Goal: Information Seeking & Learning: Learn about a topic

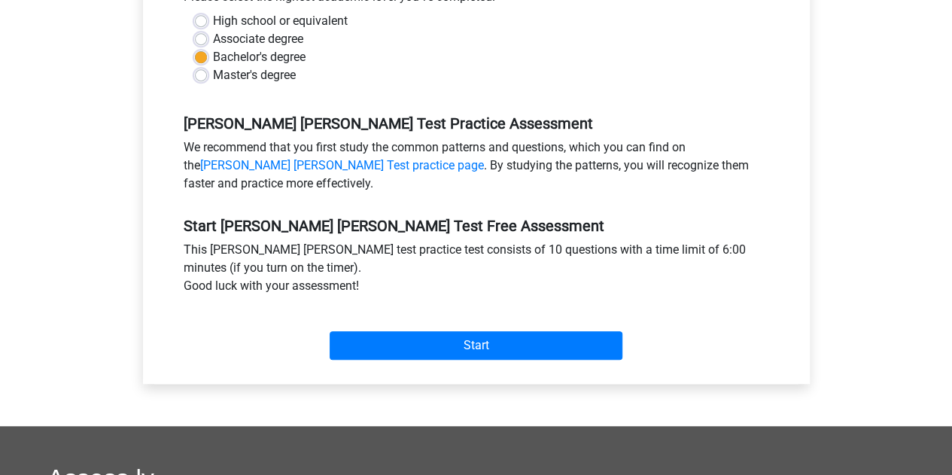
scroll to position [452, 0]
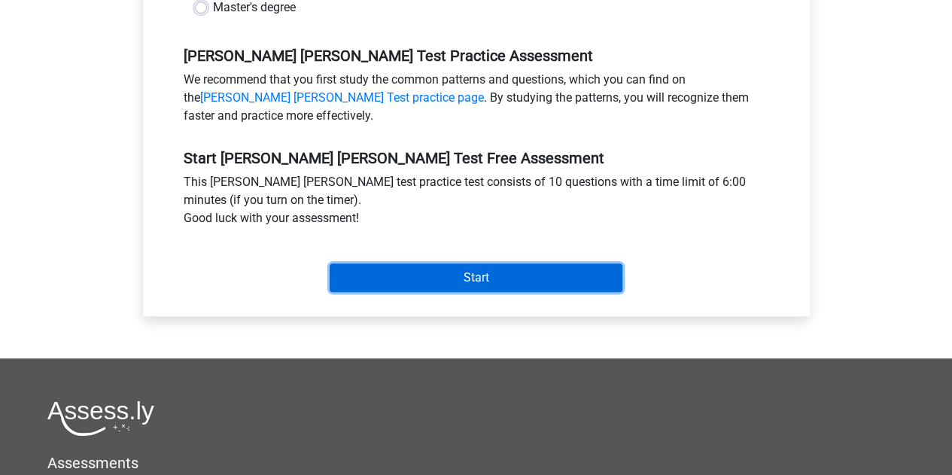
click at [420, 263] on input "Start" at bounding box center [476, 277] width 293 height 29
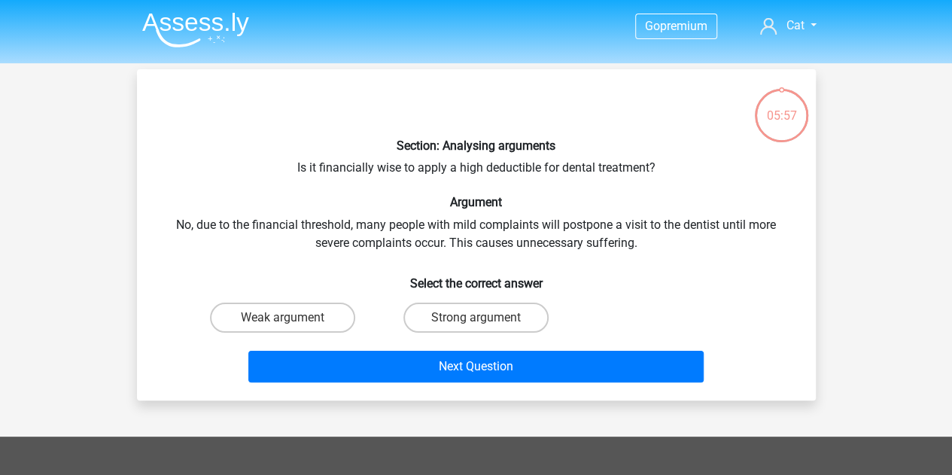
click at [340, 157] on div "Section: Analysing arguments Is it financially wise to apply a high deductible …" at bounding box center [476, 234] width 667 height 307
drag, startPoint x: 338, startPoint y: 169, endPoint x: 597, endPoint y: 159, distance: 259.2
click at [597, 159] on div "Section: Analysing arguments Is it financially wise to apply a high deductible …" at bounding box center [476, 234] width 667 height 307
drag, startPoint x: 265, startPoint y: 220, endPoint x: 440, endPoint y: 212, distance: 174.8
click at [440, 212] on div "Section: Analysing arguments Is it financially wise to apply a high deductible …" at bounding box center [476, 234] width 667 height 307
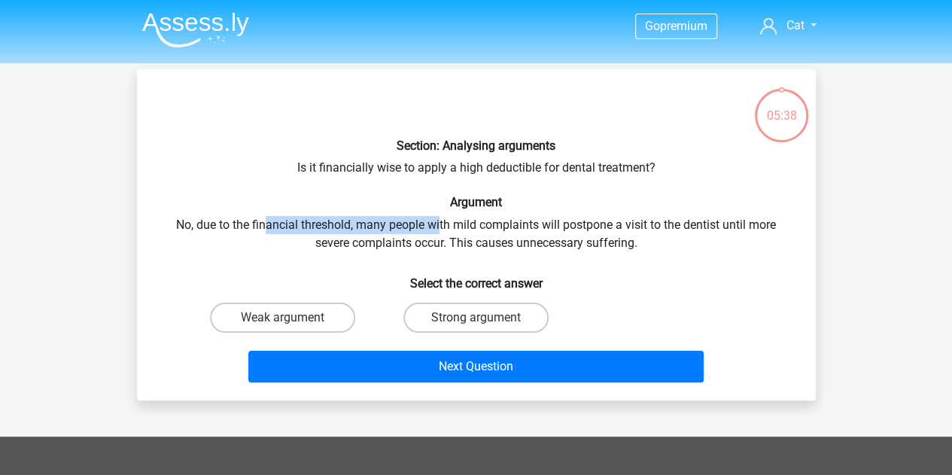
click at [270, 324] on label "Weak argument" at bounding box center [282, 318] width 145 height 30
click at [282, 324] on input "Weak argument" at bounding box center [287, 323] width 10 height 10
radio input "true"
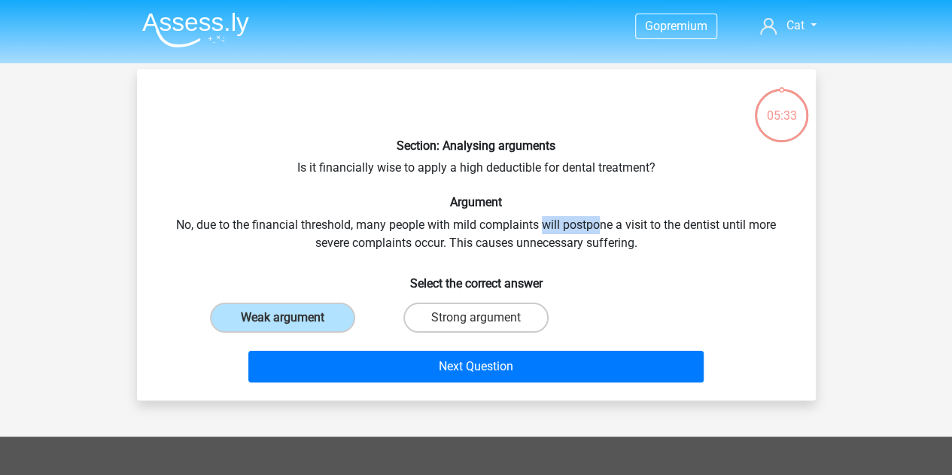
drag, startPoint x: 545, startPoint y: 228, endPoint x: 599, endPoint y: 222, distance: 54.5
click at [599, 222] on div "Section: Analysing arguments Is it financially wise to apply a high deductible …" at bounding box center [476, 234] width 667 height 307
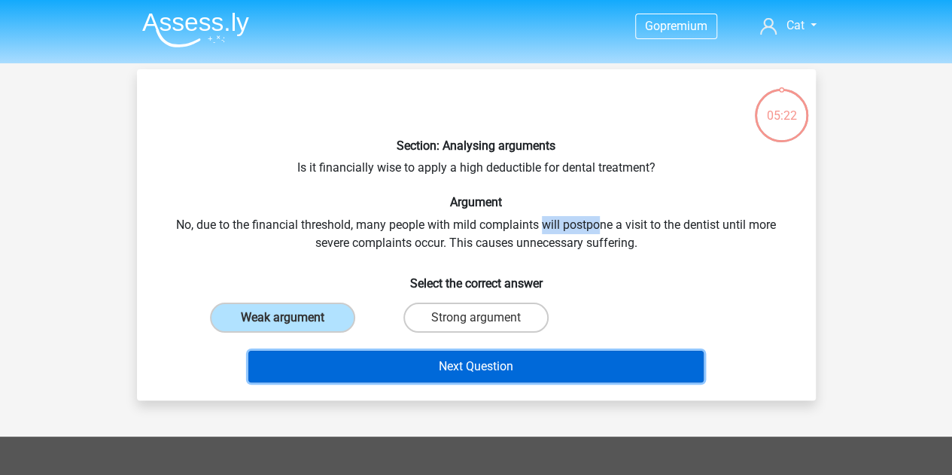
click at [376, 368] on button "Next Question" at bounding box center [475, 367] width 455 height 32
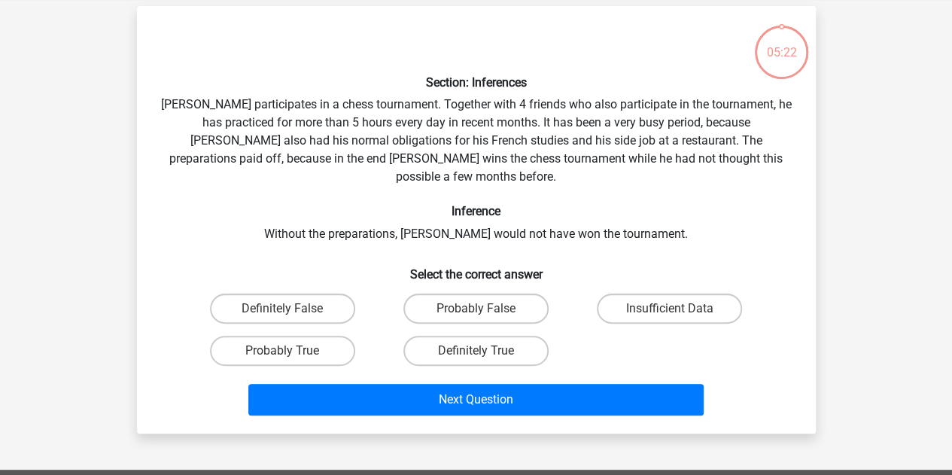
scroll to position [69, 0]
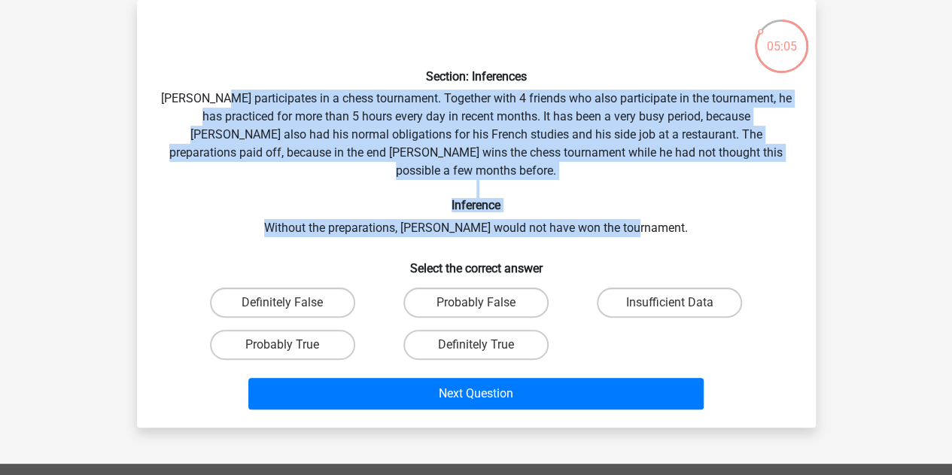
drag, startPoint x: 232, startPoint y: 91, endPoint x: 648, endPoint y: 189, distance: 427.7
click at [652, 191] on div "Section: Inferences Pablo participates in a chess tournament. Together with 4 f…" at bounding box center [476, 214] width 667 height 404
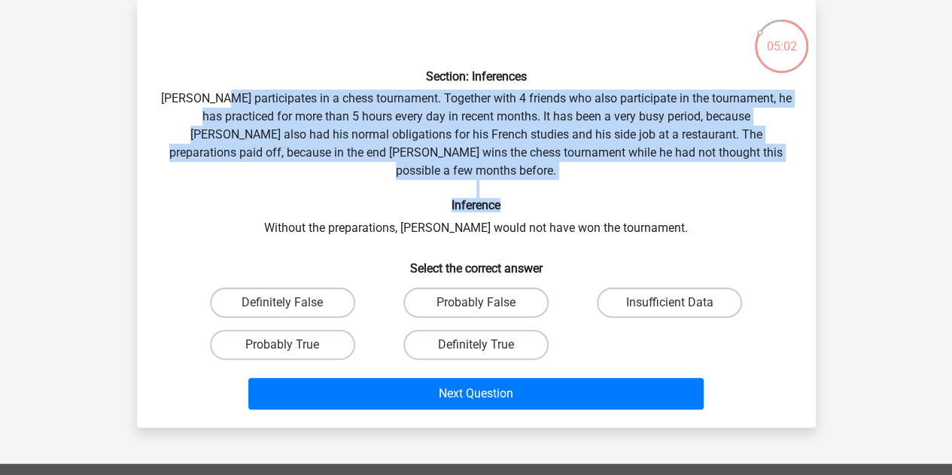
click at [321, 330] on label "Probably True" at bounding box center [282, 345] width 145 height 30
click at [292, 345] on input "Probably True" at bounding box center [287, 350] width 10 height 10
radio input "true"
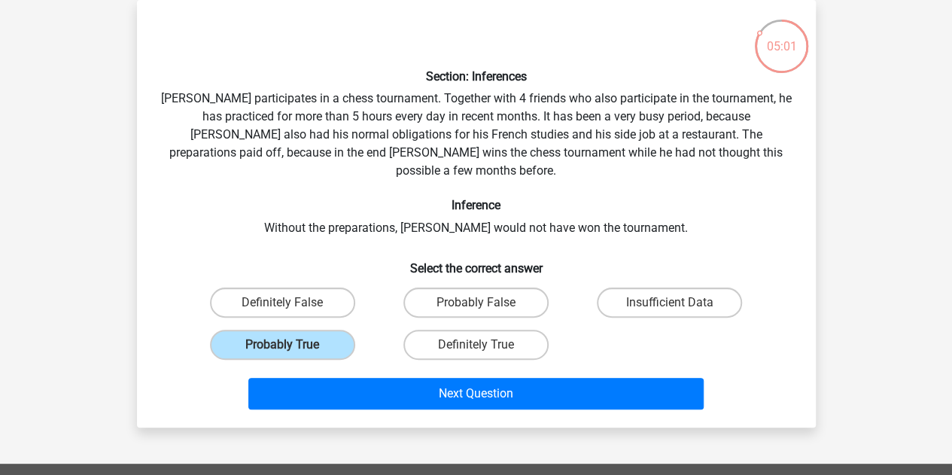
click at [328, 204] on div "Section: Inferences Pablo participates in a chess tournament. Together with 4 f…" at bounding box center [476, 214] width 667 height 404
drag, startPoint x: 436, startPoint y: 203, endPoint x: 677, endPoint y: 205, distance: 240.9
click at [677, 205] on div "Section: Inferences Pablo participates in a chess tournament. Together with 4 f…" at bounding box center [476, 214] width 667 height 404
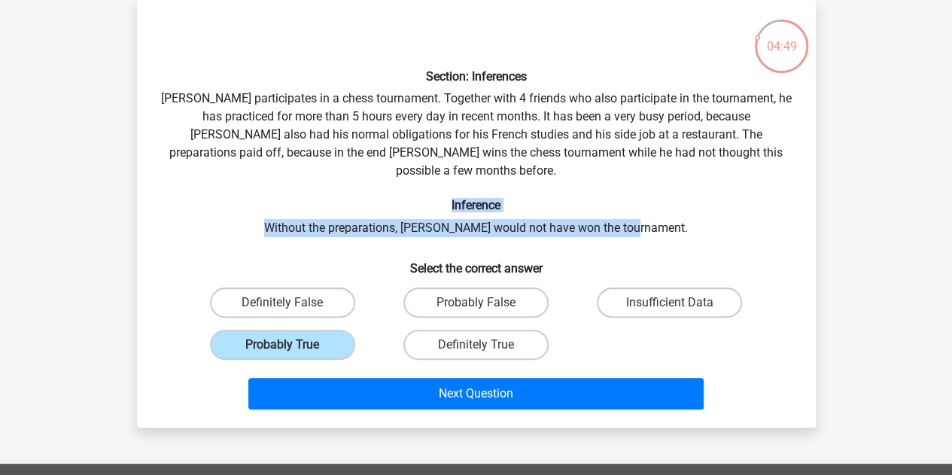
drag, startPoint x: 677, startPoint y: 205, endPoint x: 420, endPoint y: 186, distance: 257.4
click at [420, 186] on div "Section: Inferences Pablo participates in a chess tournament. Together with 4 f…" at bounding box center [476, 214] width 667 height 404
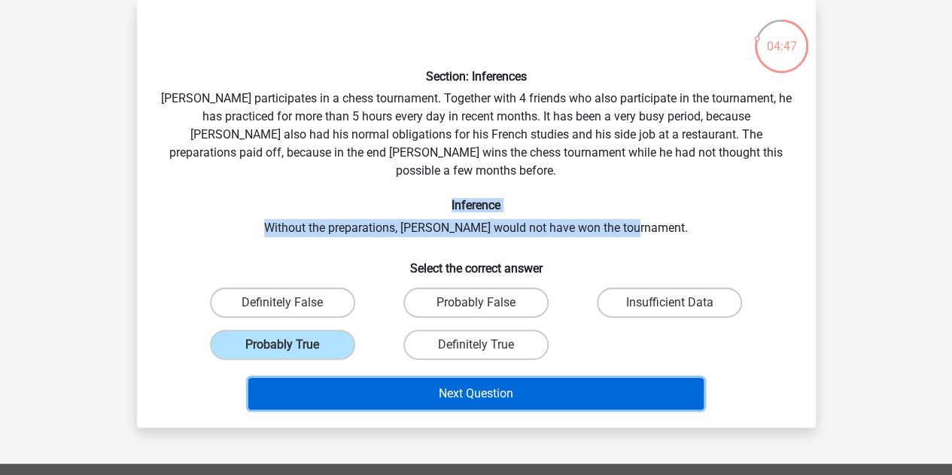
click at [443, 378] on button "Next Question" at bounding box center [475, 394] width 455 height 32
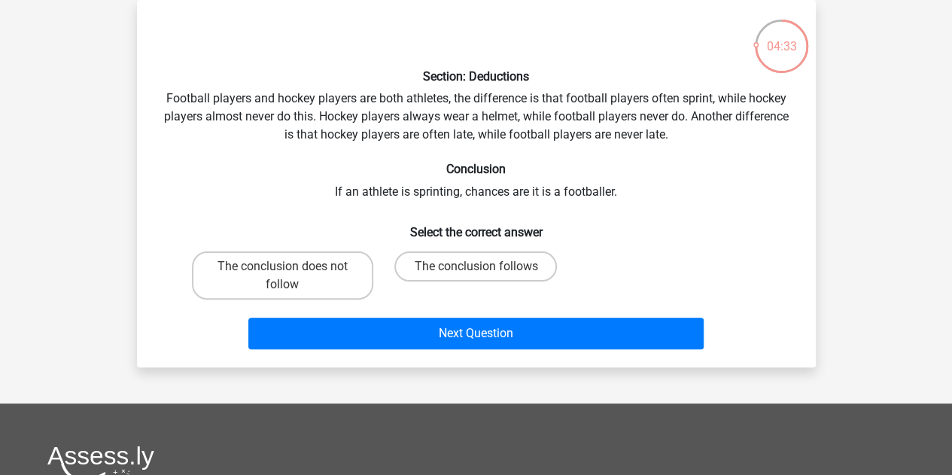
click at [337, 264] on label "The conclusion does not follow" at bounding box center [282, 275] width 181 height 48
click at [292, 267] on input "The conclusion does not follow" at bounding box center [287, 272] width 10 height 10
radio input "true"
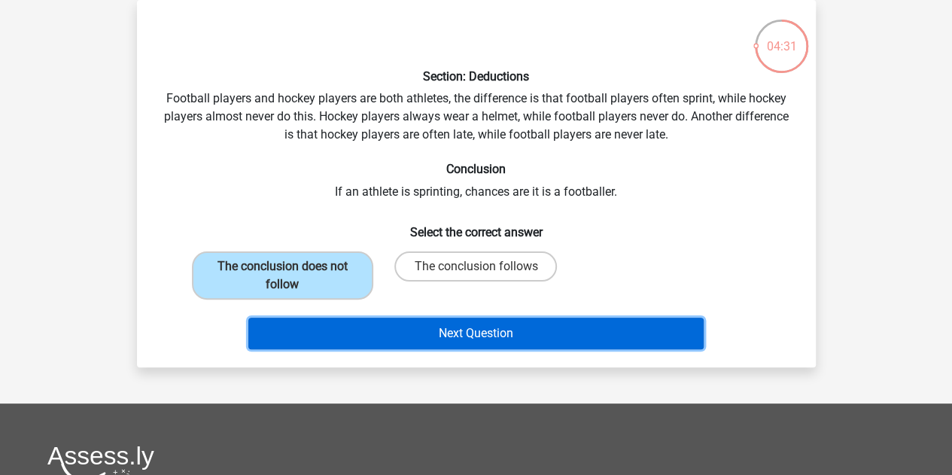
click at [416, 336] on button "Next Question" at bounding box center [475, 334] width 455 height 32
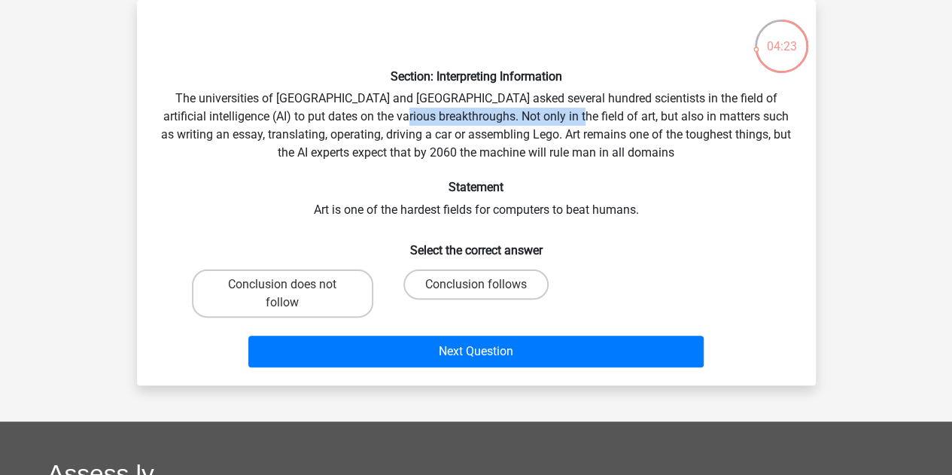
drag, startPoint x: 405, startPoint y: 111, endPoint x: 559, endPoint y: 123, distance: 154.1
click at [559, 123] on div "Section: Interpreting Information The universities of Oxford and Yale asked sev…" at bounding box center [476, 192] width 667 height 361
click at [476, 133] on div "Section: Interpreting Information The universities of Oxford and Yale asked sev…" at bounding box center [476, 192] width 667 height 361
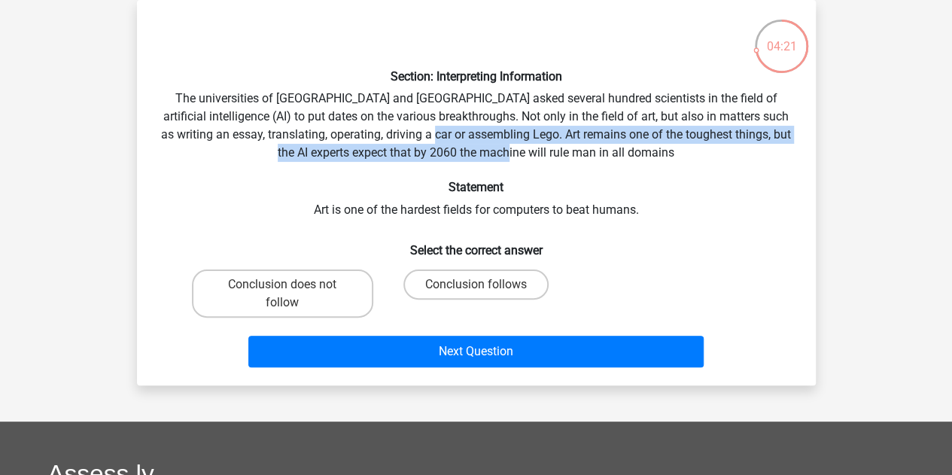
drag, startPoint x: 476, startPoint y: 139, endPoint x: 589, endPoint y: 153, distance: 113.8
click at [589, 153] on div "Section: Interpreting Information The universities of Oxford and Yale asked sev…" at bounding box center [476, 192] width 667 height 361
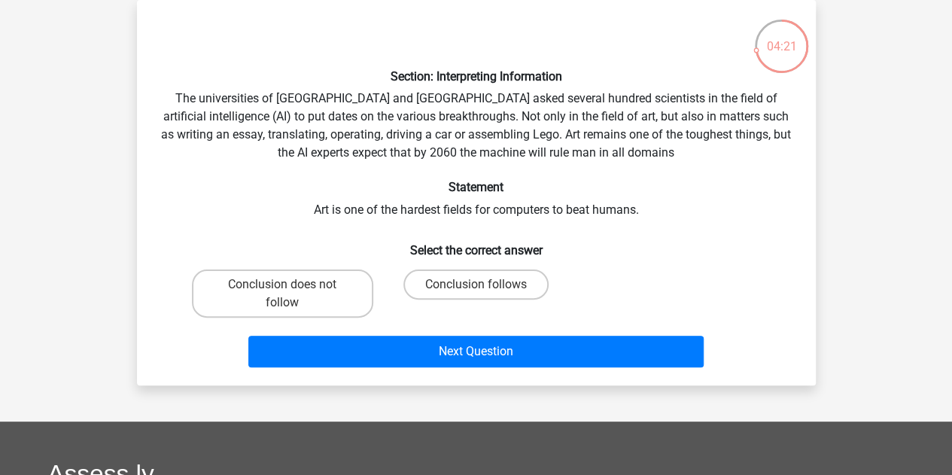
click at [565, 173] on div "Section: Interpreting Information The universities of Oxford and Yale asked sev…" at bounding box center [476, 192] width 667 height 361
drag, startPoint x: 416, startPoint y: 203, endPoint x: 631, endPoint y: 212, distance: 215.5
click at [631, 212] on div "Section: Interpreting Information The universities of Oxford and Yale asked sev…" at bounding box center [476, 192] width 667 height 361
click at [455, 276] on label "Conclusion follows" at bounding box center [476, 285] width 145 height 30
click at [476, 285] on input "Conclusion follows" at bounding box center [481, 290] width 10 height 10
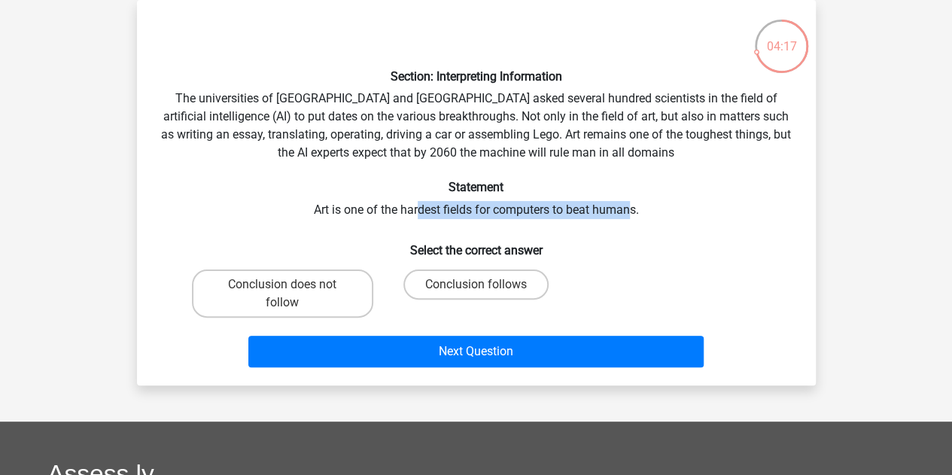
radio input "true"
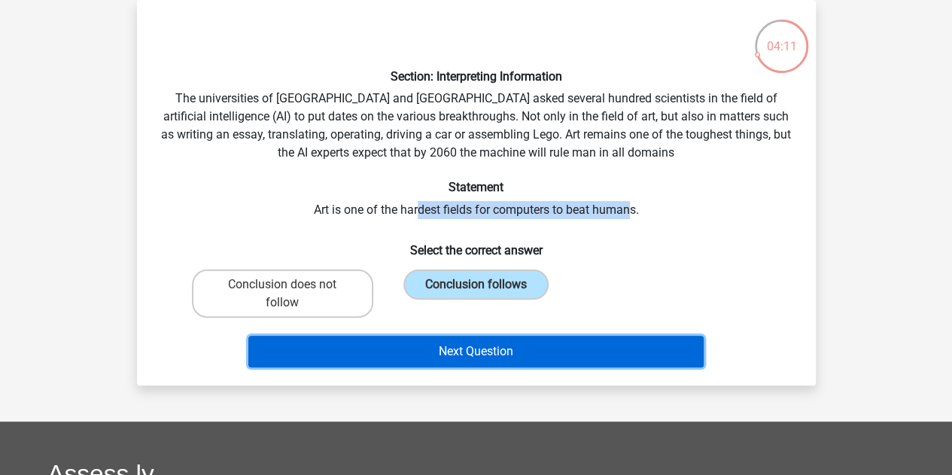
drag, startPoint x: 479, startPoint y: 341, endPoint x: 471, endPoint y: 329, distance: 14.2
click at [471, 329] on div "Next Question" at bounding box center [476, 349] width 631 height 50
click at [446, 351] on button "Next Question" at bounding box center [475, 352] width 455 height 32
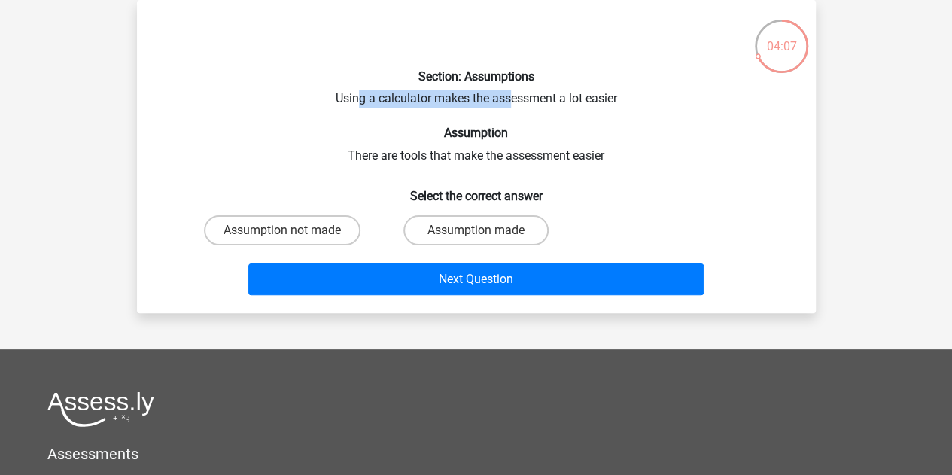
drag, startPoint x: 357, startPoint y: 99, endPoint x: 507, endPoint y: 86, distance: 151.1
click at [507, 86] on div "Section: Assumptions Using a calculator makes the assessment a lot easier Assum…" at bounding box center [476, 156] width 667 height 289
drag, startPoint x: 414, startPoint y: 151, endPoint x: 532, endPoint y: 154, distance: 117.5
click at [532, 154] on div "Section: Assumptions Using a calculator makes the assessment a lot easier Assum…" at bounding box center [476, 156] width 667 height 289
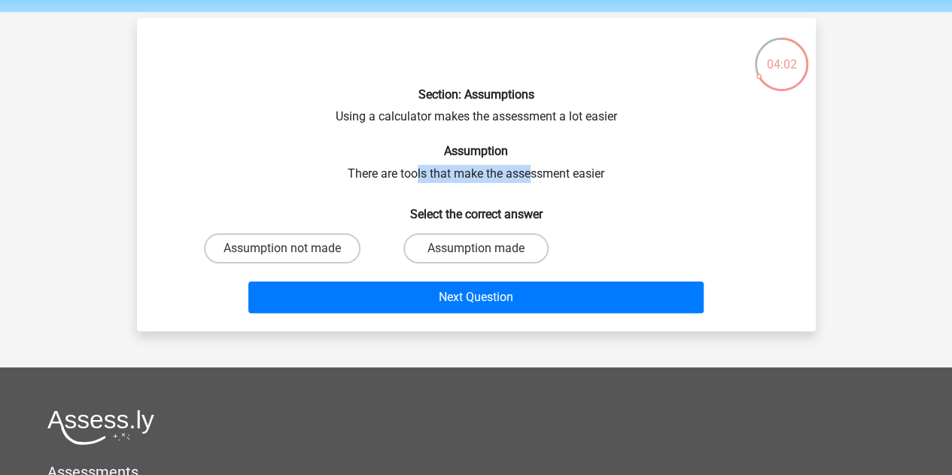
scroll to position [75, 0]
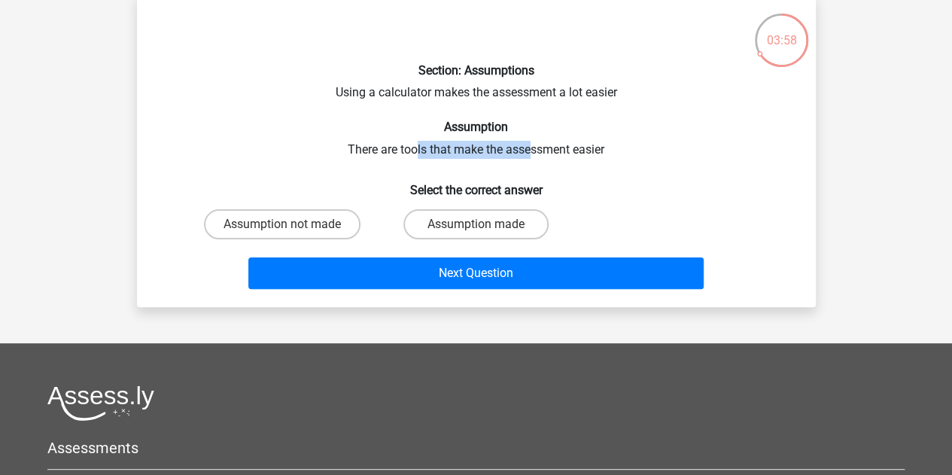
click at [494, 217] on label "Assumption made" at bounding box center [476, 224] width 145 height 30
click at [486, 224] on input "Assumption made" at bounding box center [481, 229] width 10 height 10
radio input "true"
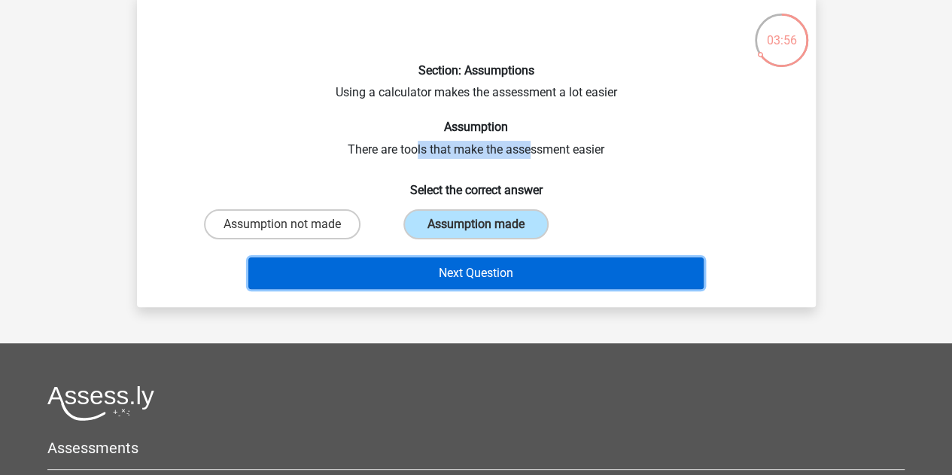
click at [479, 275] on button "Next Question" at bounding box center [475, 273] width 455 height 32
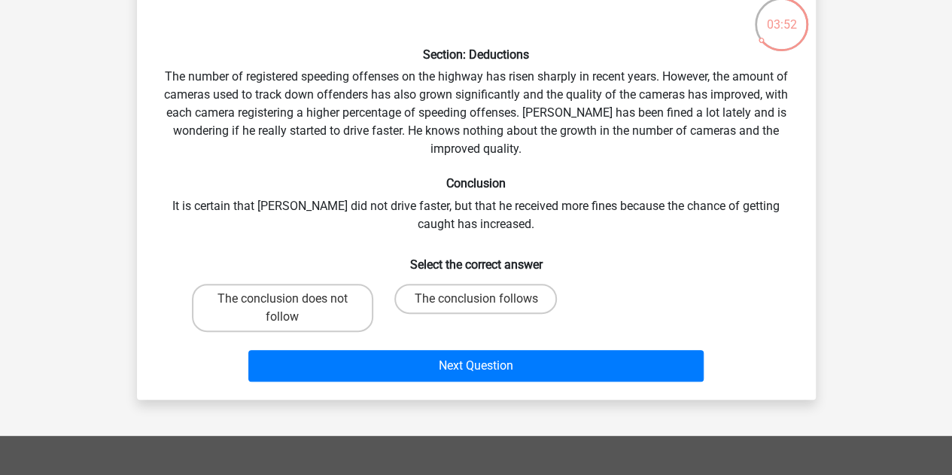
scroll to position [0, 0]
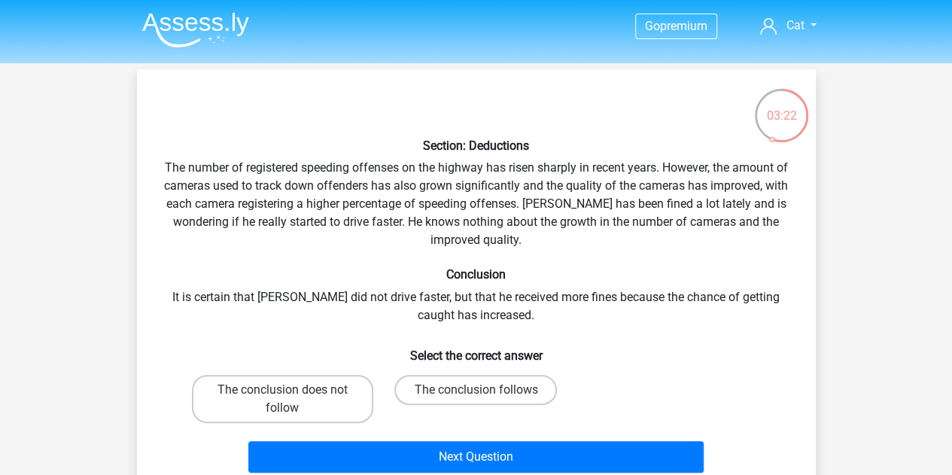
click at [318, 403] on label "The conclusion does not follow" at bounding box center [282, 399] width 181 height 48
click at [292, 400] on input "The conclusion does not follow" at bounding box center [287, 395] width 10 height 10
radio input "true"
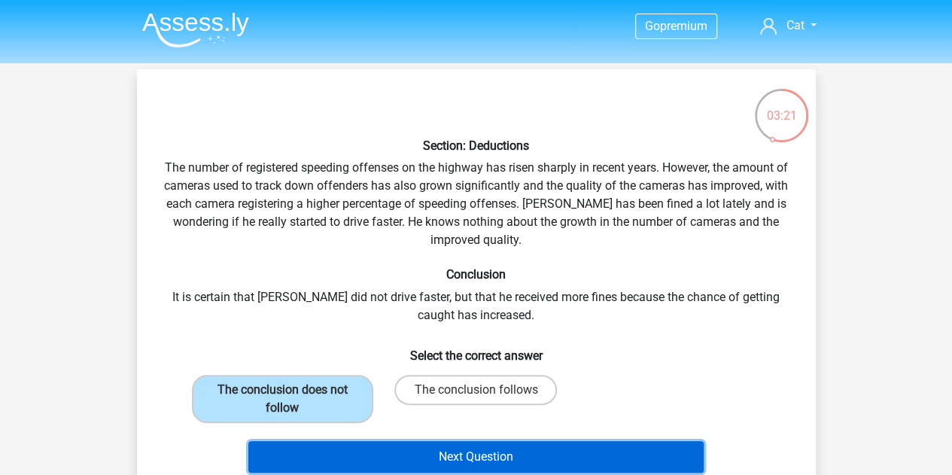
click at [477, 441] on button "Next Question" at bounding box center [475, 457] width 455 height 32
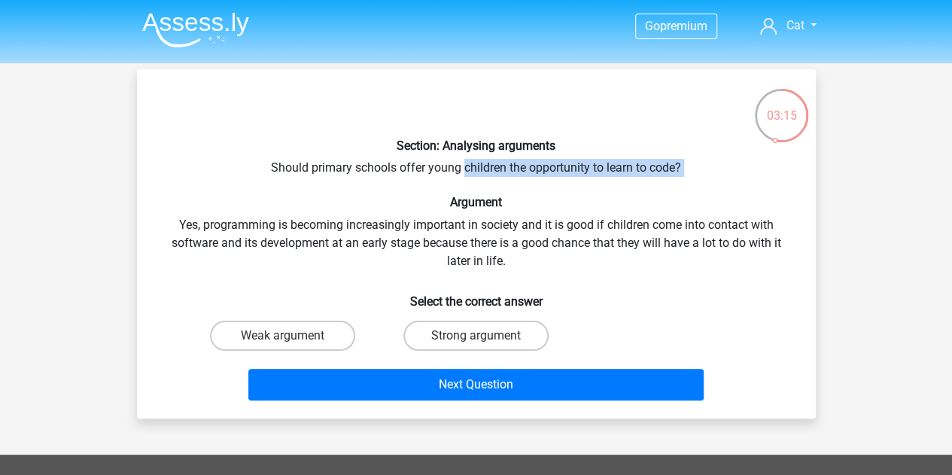
drag, startPoint x: 321, startPoint y: 179, endPoint x: 470, endPoint y: 158, distance: 149.8
click at [465, 158] on div "Section: Analysing arguments Should primary schools offer young children the op…" at bounding box center [476, 243] width 667 height 325
click at [486, 161] on div "Section: Analysing arguments Should primary schools offer young children the op…" at bounding box center [476, 243] width 667 height 325
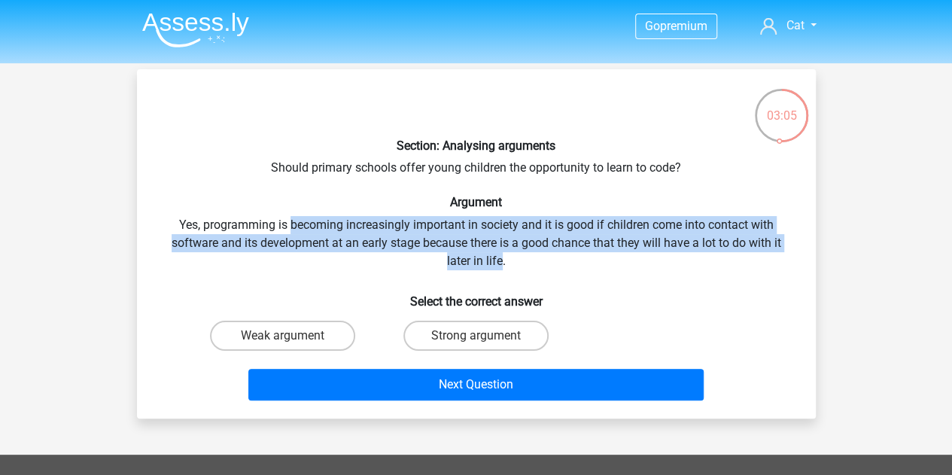
drag, startPoint x: 291, startPoint y: 230, endPoint x: 495, endPoint y: 297, distance: 215.5
click at [503, 263] on div "Section: Analysing arguments Should primary schools offer young children the op…" at bounding box center [476, 243] width 667 height 325
click at [478, 327] on label "Strong argument" at bounding box center [476, 336] width 145 height 30
click at [478, 336] on input "Strong argument" at bounding box center [481, 341] width 10 height 10
radio input "true"
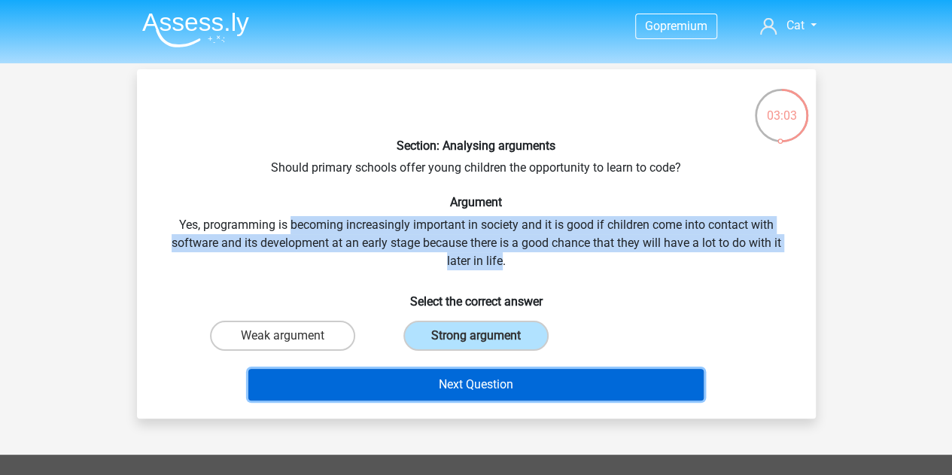
click at [479, 377] on button "Next Question" at bounding box center [475, 385] width 455 height 32
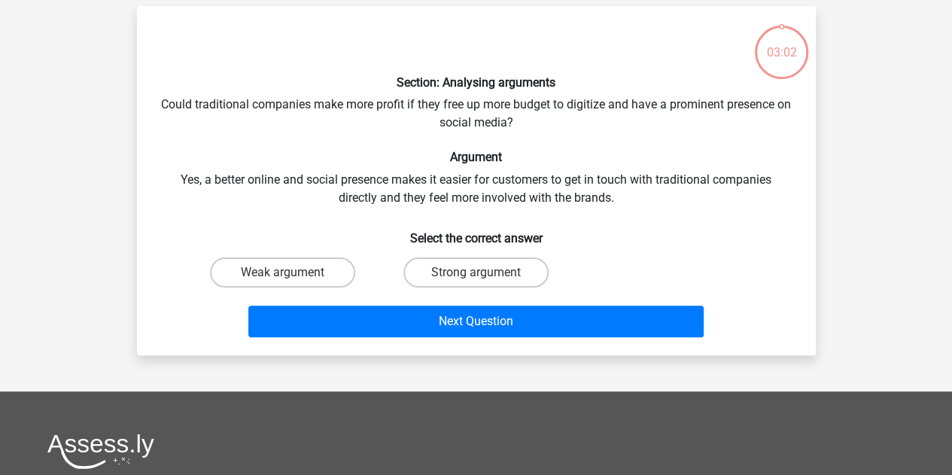
scroll to position [69, 0]
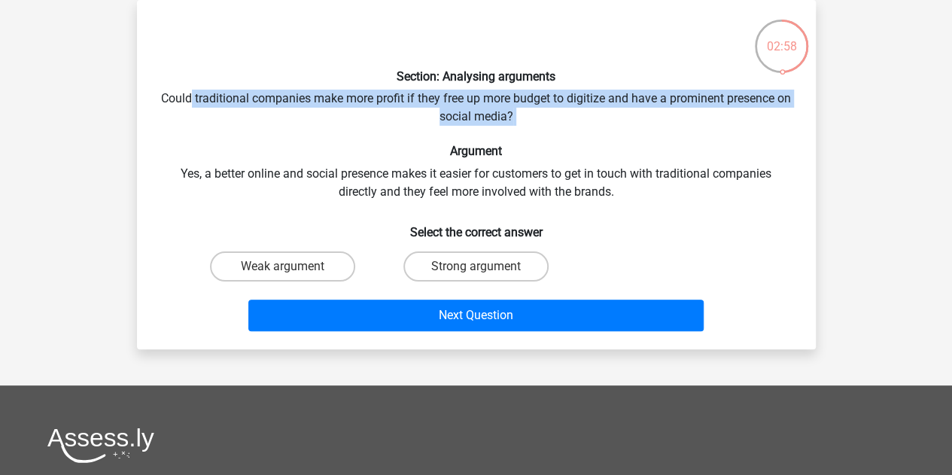
drag, startPoint x: 197, startPoint y: 93, endPoint x: 529, endPoint y: 138, distance: 335.0
click at [527, 139] on div "Section: Analysing arguments Could traditional companies make more profit if th…" at bounding box center [476, 174] width 667 height 325
click at [577, 130] on div "Section: Analysing arguments Could traditional companies make more profit if th…" at bounding box center [476, 174] width 667 height 325
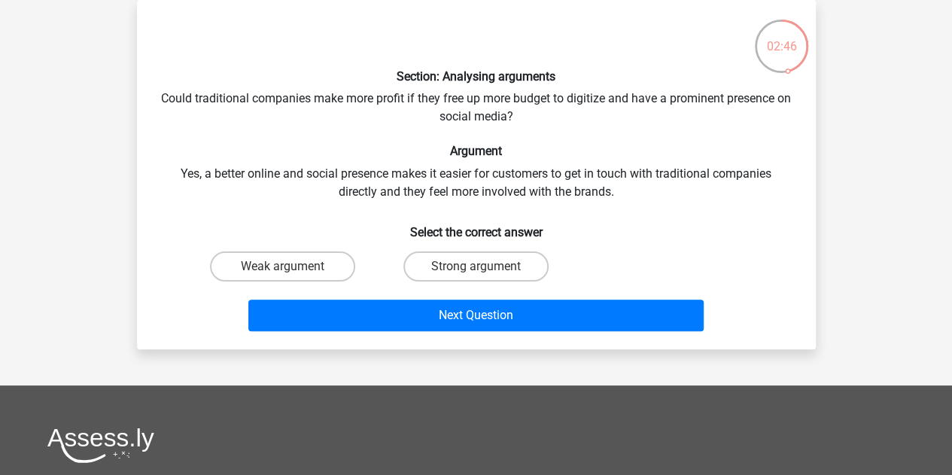
click at [294, 263] on label "Weak argument" at bounding box center [282, 266] width 145 height 30
click at [292, 267] on input "Weak argument" at bounding box center [287, 272] width 10 height 10
radio input "true"
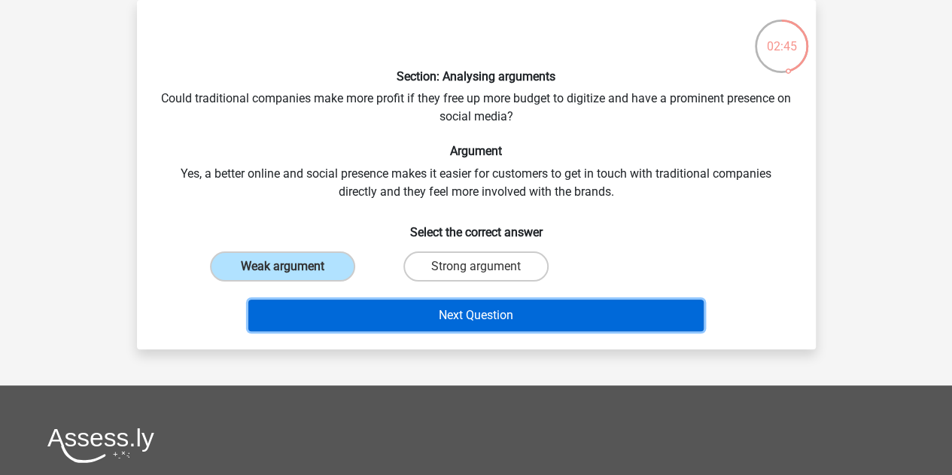
click at [376, 311] on button "Next Question" at bounding box center [475, 316] width 455 height 32
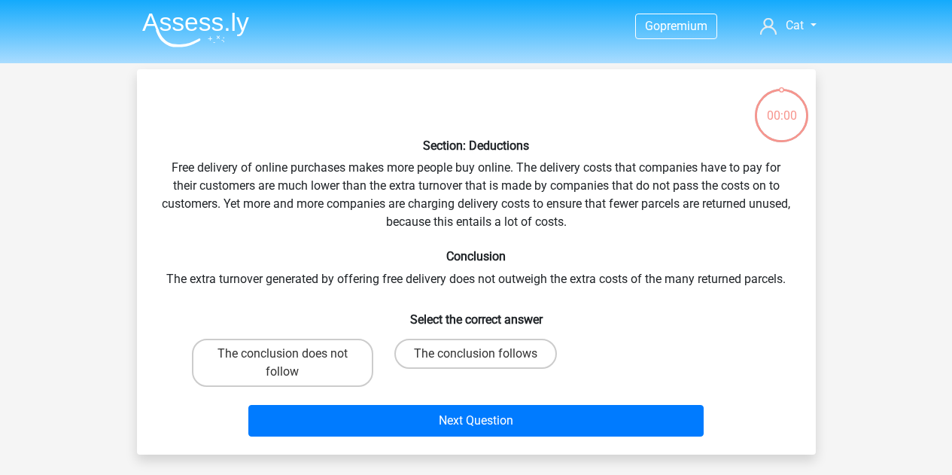
scroll to position [69, 0]
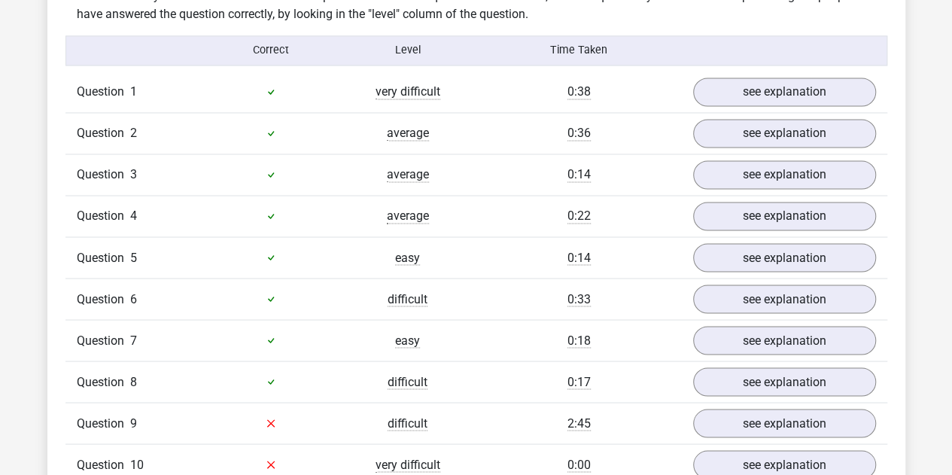
scroll to position [1355, 0]
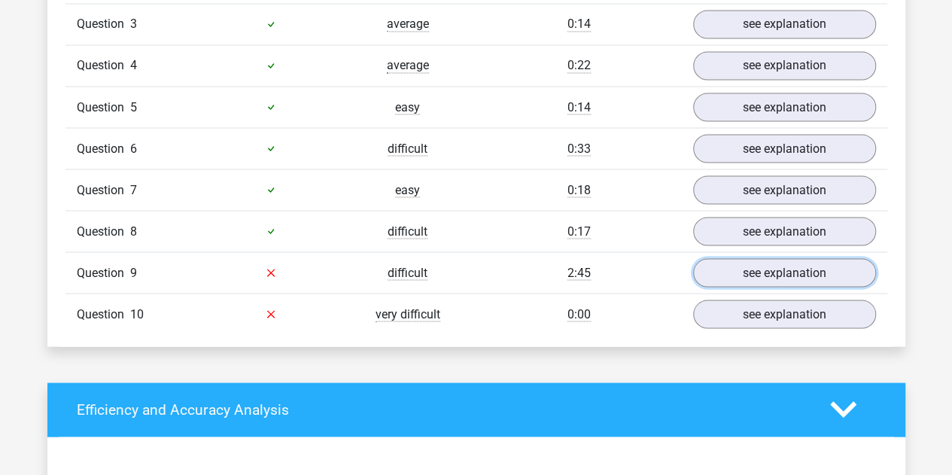
click at [728, 259] on link "see explanation" at bounding box center [784, 272] width 183 height 29
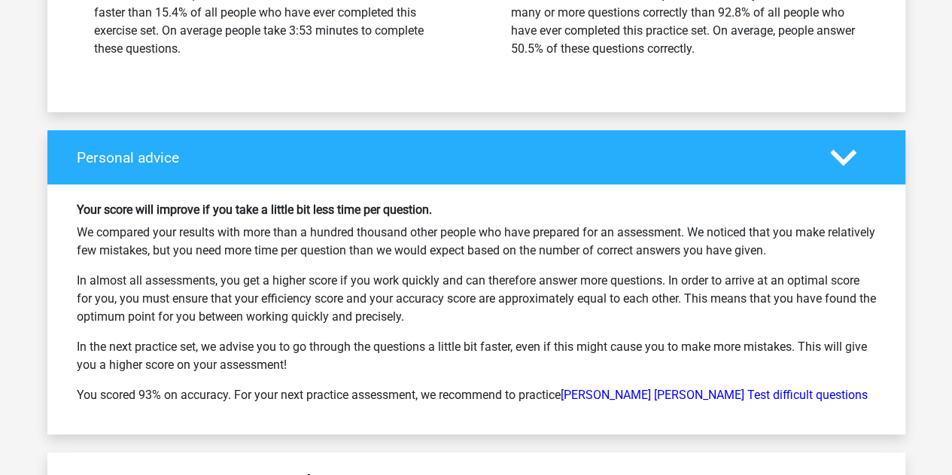
scroll to position [2936, 0]
